Goal: Find specific fact

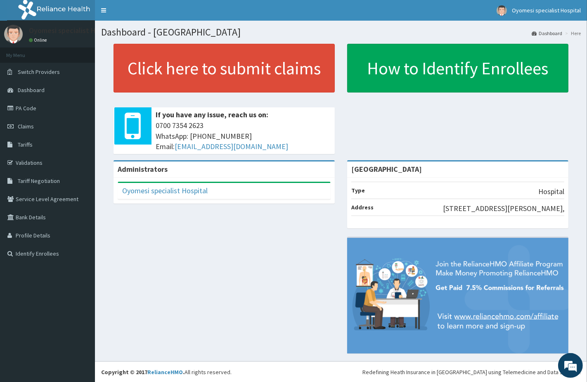
drag, startPoint x: 281, startPoint y: 327, endPoint x: 381, endPoint y: 315, distance: 100.9
click at [296, 327] on div "Administrators Oyomesi specialist Hospital Full Name Oyomesi specialist Hospita…" at bounding box center [341, 261] width 480 height 202
click at [260, 291] on div "Administrators Oyomesi specialist Hospital Full Name Oyomesi specialist Hospita…" at bounding box center [341, 261] width 480 height 202
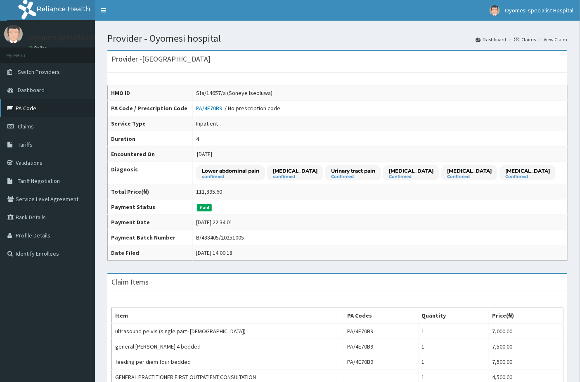
click at [42, 112] on link "PA Code" at bounding box center [47, 108] width 95 height 18
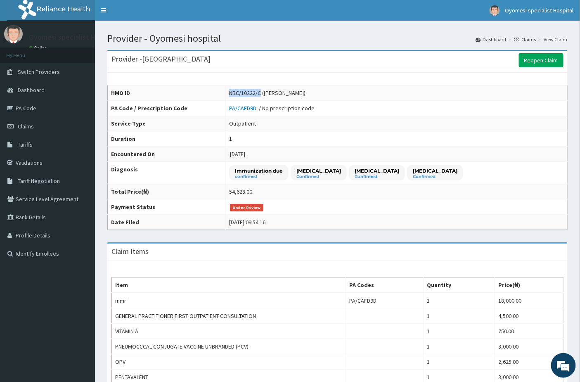
drag, startPoint x: 227, startPoint y: 92, endPoint x: 262, endPoint y: 94, distance: 34.4
click at [262, 94] on td "NBC/10222/C (Jotham Olaoluwatide Olasupo)" at bounding box center [397, 92] width 342 height 15
copy div "NBC/10222/C"
